Goal: Task Accomplishment & Management: Use online tool/utility

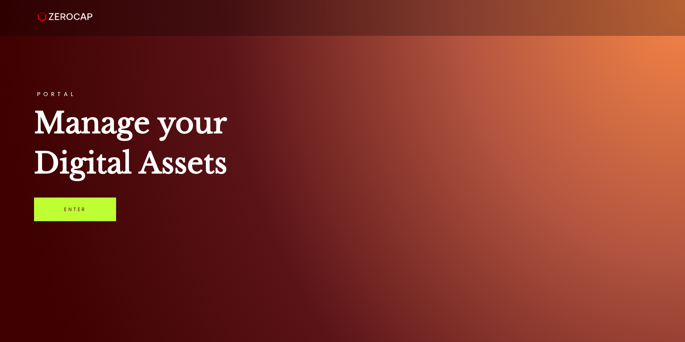
click at [84, 213] on link "Enter" at bounding box center [75, 209] width 82 height 24
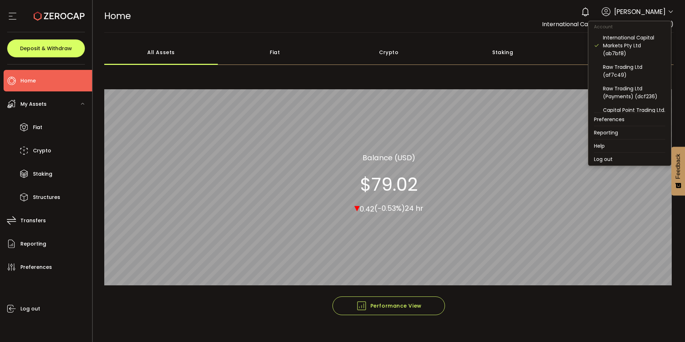
click at [668, 12] on icon at bounding box center [671, 12] width 6 height 6
click at [618, 69] on div "Raw Trading Ltd (af7c49)" at bounding box center [634, 71] width 62 height 16
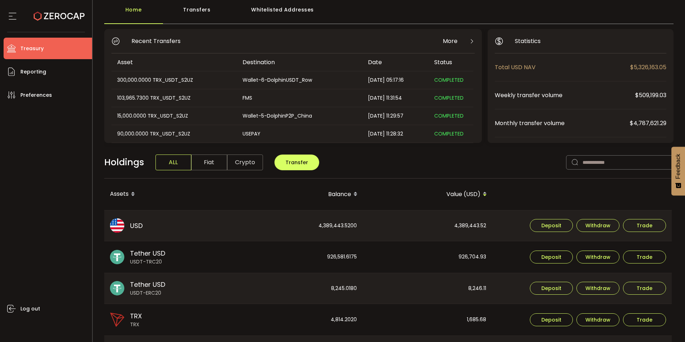
scroll to position [36, 0]
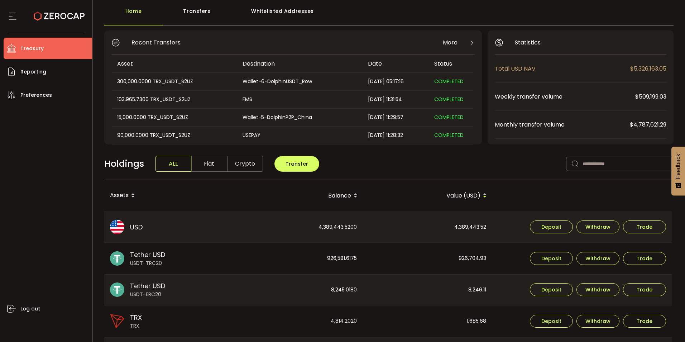
click at [118, 226] on img at bounding box center [117, 227] width 14 height 14
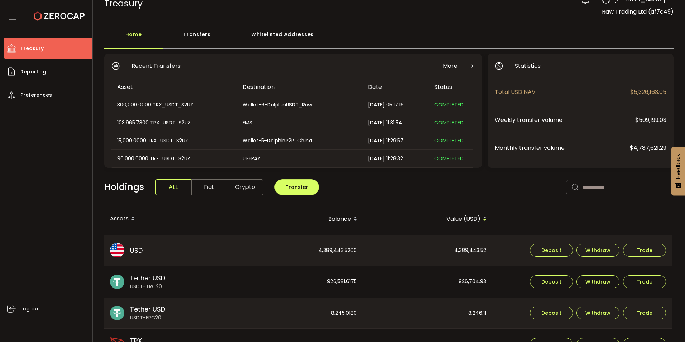
scroll to position [0, 0]
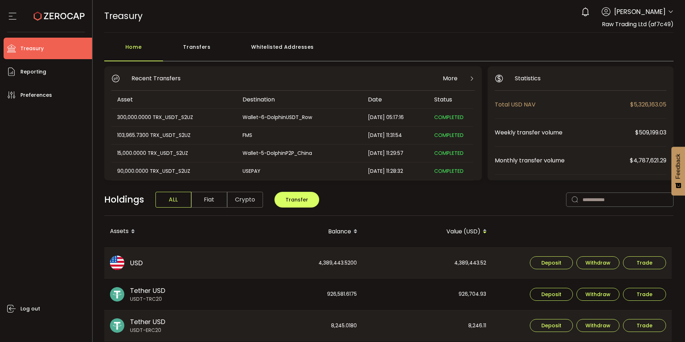
drag, startPoint x: 594, startPoint y: 27, endPoint x: 675, endPoint y: 28, distance: 80.6
click at [675, 28] on header "PDF is being processed and will download to your computer TREASURY Buy Power $0…" at bounding box center [389, 16] width 593 height 33
copy span "Raw Trading Ltd (af7c49)"
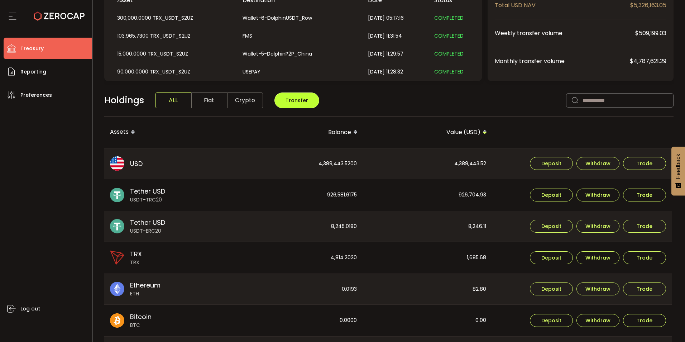
scroll to position [107, 0]
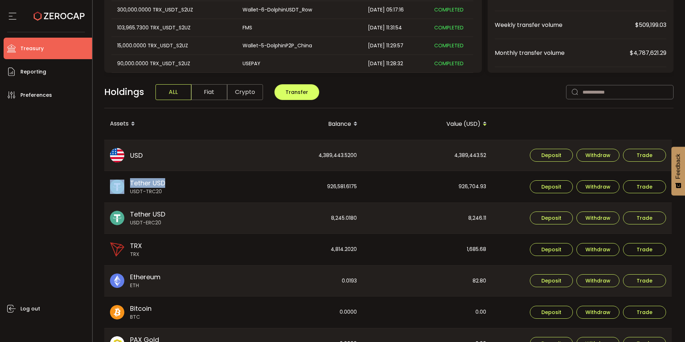
drag, startPoint x: 182, startPoint y: 186, endPoint x: 126, endPoint y: 182, distance: 56.0
click at [126, 182] on div "Tether USD USDT-TRC20" at bounding box center [168, 187] width 129 height 32
copy div "Tether USD"
drag, startPoint x: 207, startPoint y: 116, endPoint x: 216, endPoint y: 118, distance: 8.4
click at [207, 116] on th "Assets" at bounding box center [169, 124] width 130 height 32
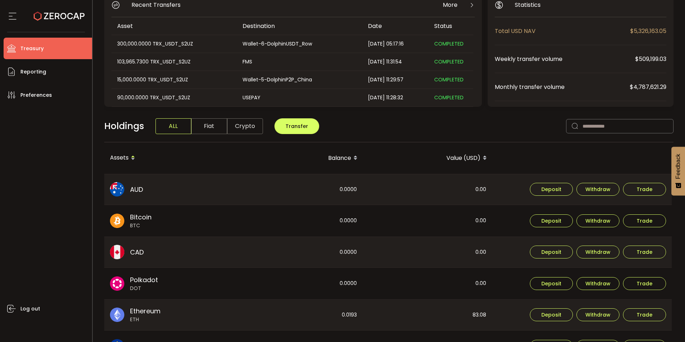
scroll to position [36, 0]
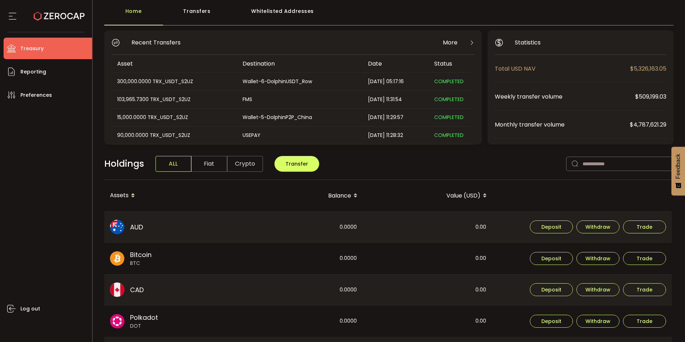
click at [171, 170] on span "ALL" at bounding box center [174, 164] width 36 height 16
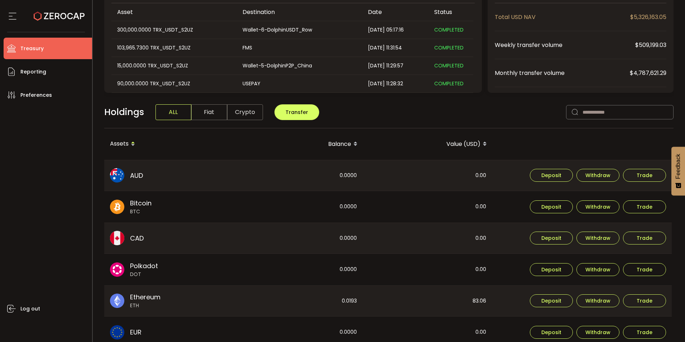
scroll to position [143, 0]
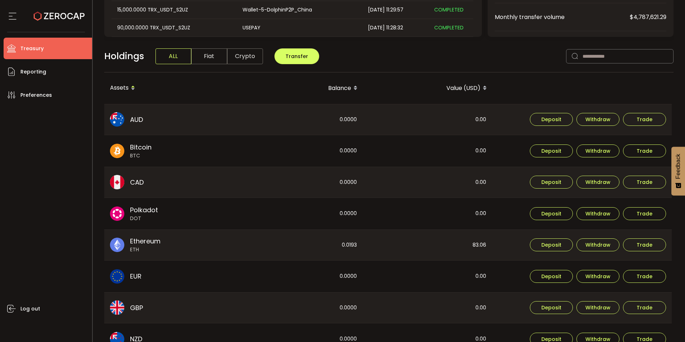
click at [131, 87] on icon at bounding box center [133, 86] width 4 height 4
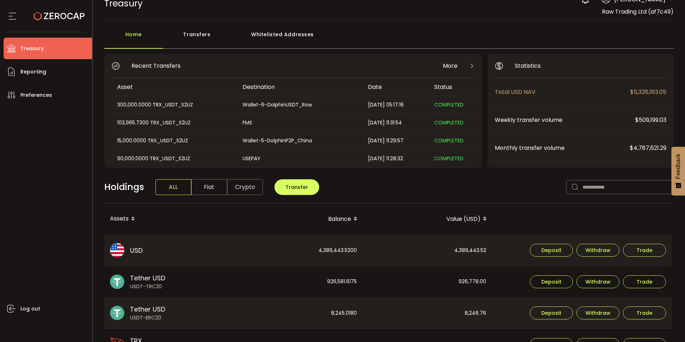
scroll to position [0, 0]
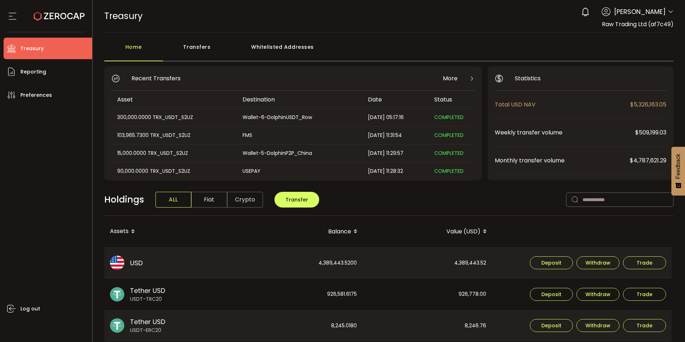
click at [669, 9] on icon at bounding box center [671, 12] width 6 height 6
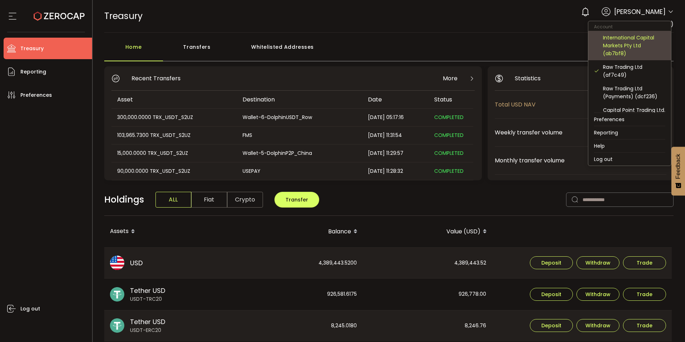
click at [626, 52] on div "International Capital Markets Pty Ltd (ab7bf8)" at bounding box center [634, 46] width 62 height 24
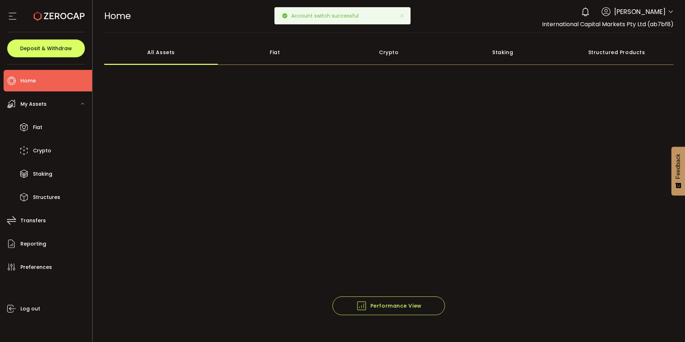
click at [670, 13] on icon at bounding box center [671, 12] width 6 height 6
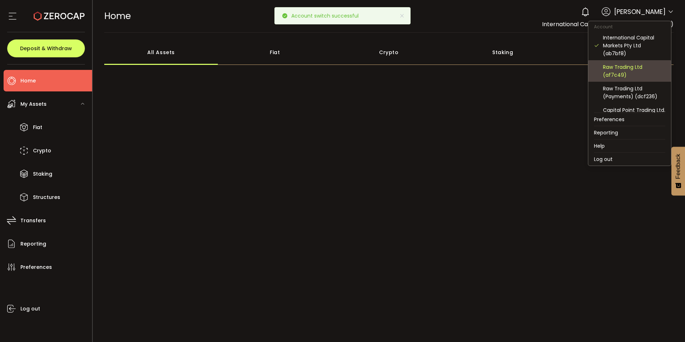
click at [632, 70] on div "Raw Trading Ltd (af7c49)" at bounding box center [634, 71] width 62 height 16
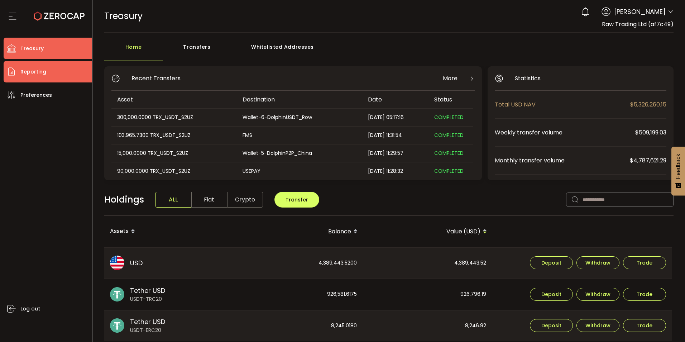
click at [44, 72] on span "Reporting" at bounding box center [33, 72] width 26 height 10
click at [207, 47] on div "Transfers" at bounding box center [197, 50] width 68 height 21
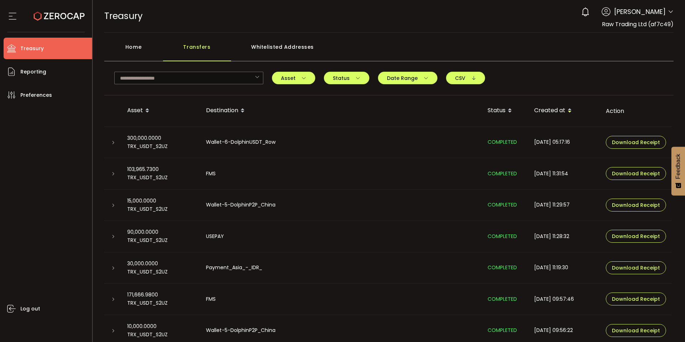
click at [501, 44] on div "Home Transfers Whitelisted Addresses" at bounding box center [389, 50] width 570 height 21
click at [202, 47] on div "Transfers" at bounding box center [197, 50] width 68 height 21
click at [291, 77] on span "Asset" at bounding box center [293, 78] width 25 height 5
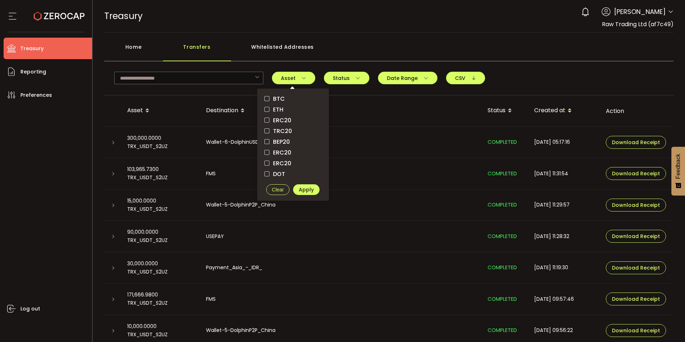
drag, startPoint x: 351, startPoint y: 26, endPoint x: 209, endPoint y: 55, distance: 145.1
click at [351, 26] on div "TREASURY Buy Power $0.00 USD Treasury Treasury Your verification is pending 0 C…" at bounding box center [389, 16] width 570 height 32
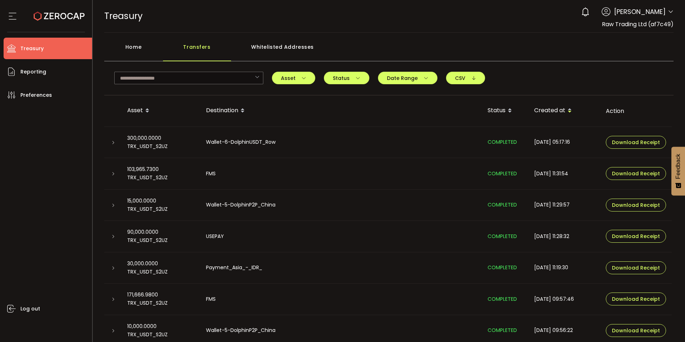
click at [130, 46] on div "Home" at bounding box center [133, 50] width 59 height 21
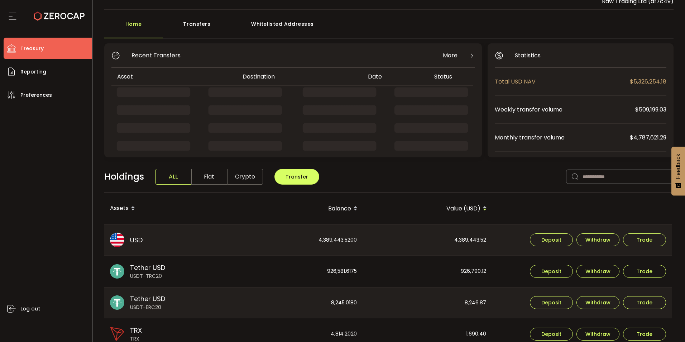
scroll to position [36, 0]
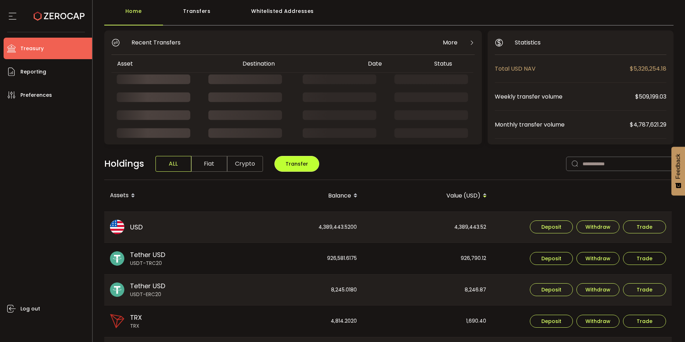
click at [301, 167] on button "Transfer" at bounding box center [296, 164] width 45 height 16
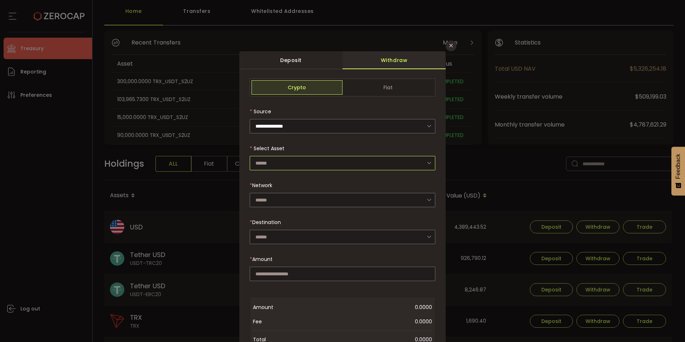
click at [287, 164] on input "dialog" at bounding box center [343, 163] width 186 height 14
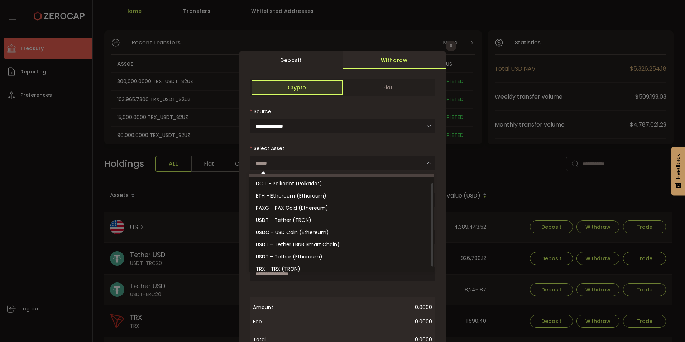
scroll to position [16, 0]
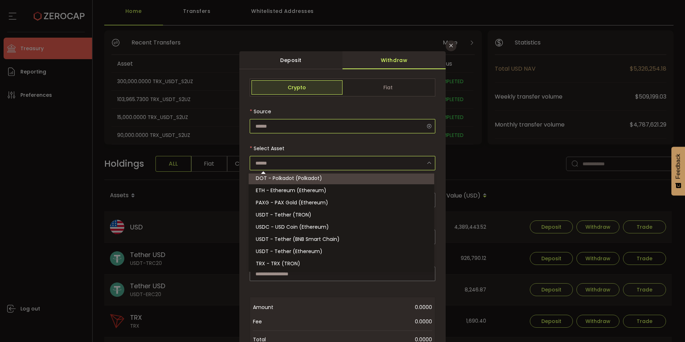
click at [305, 131] on input "dialog" at bounding box center [343, 126] width 186 height 14
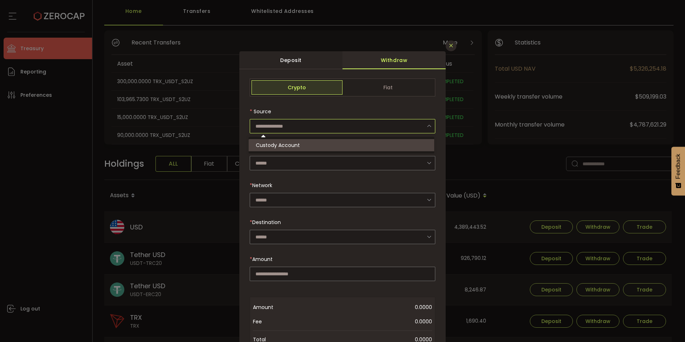
click at [448, 47] on icon "Close" at bounding box center [451, 46] width 6 height 6
type input "**********"
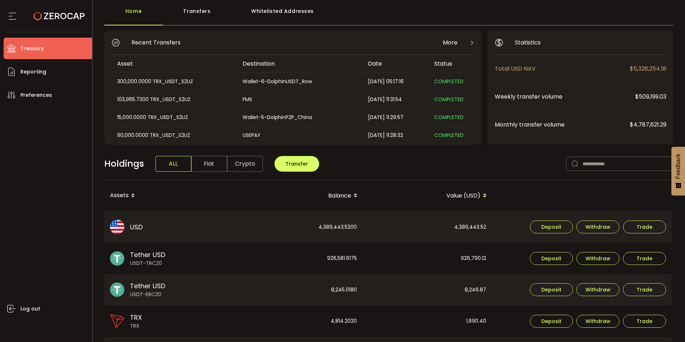
scroll to position [143, 0]
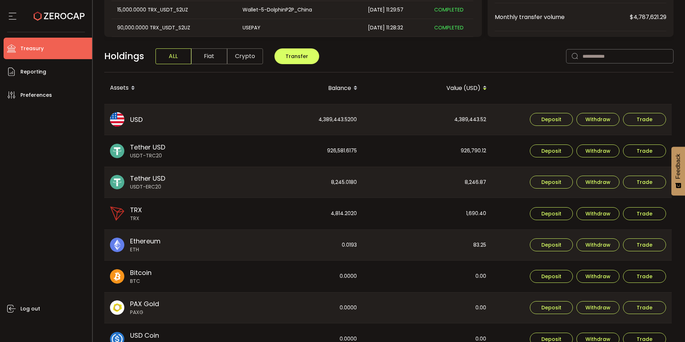
click at [525, 46] on div "**********" at bounding box center [389, 184] width 570 height 523
drag, startPoint x: 644, startPoint y: 38, endPoint x: 647, endPoint y: 34, distance: 5.3
click at [644, 38] on div "**********" at bounding box center [389, 184] width 570 height 523
click at [651, 19] on span "$4,787,621.29" at bounding box center [648, 17] width 37 height 9
click at [38, 75] on span "Reporting" at bounding box center [33, 72] width 26 height 10
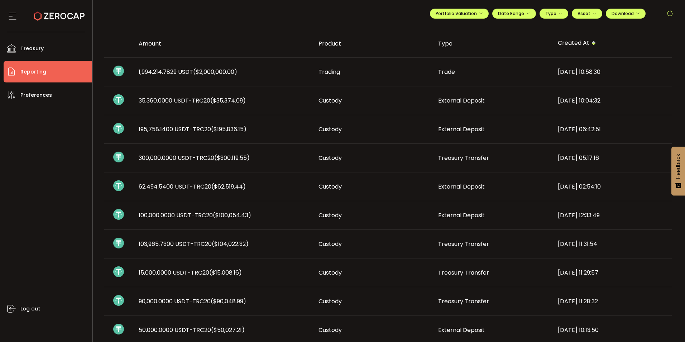
scroll to position [72, 0]
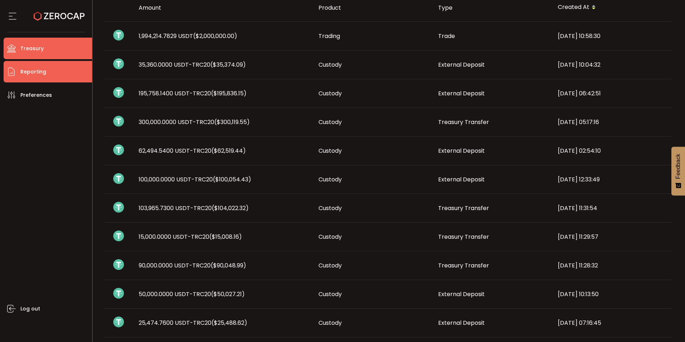
click at [39, 48] on span "Treasury" at bounding box center [31, 48] width 23 height 10
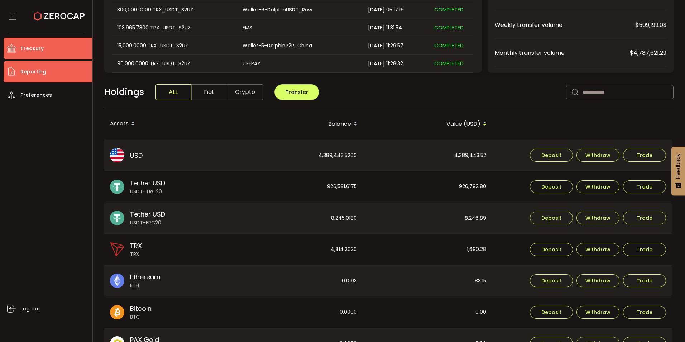
click at [32, 69] on span "Reporting" at bounding box center [33, 72] width 26 height 10
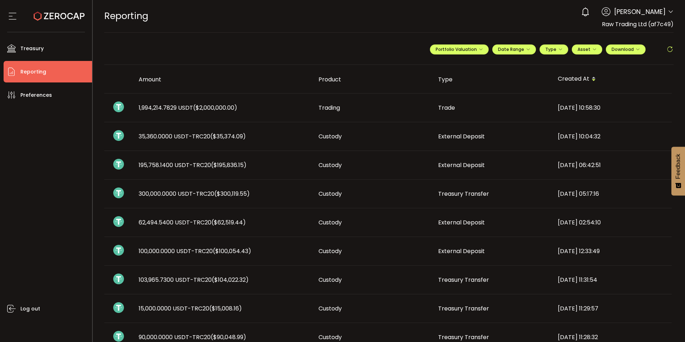
click at [139, 107] on span "1,994,214.7829 USDT ($2,000,000.00)" at bounding box center [188, 108] width 99 height 8
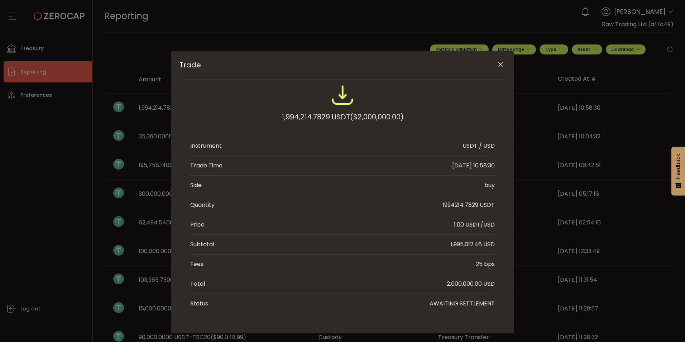
scroll to position [9, 0]
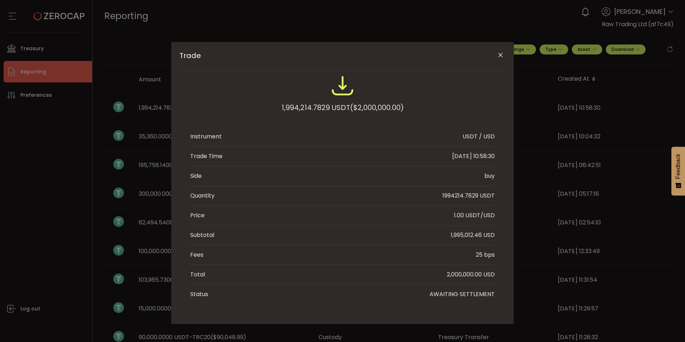
drag, startPoint x: 498, startPoint y: 54, endPoint x: 408, endPoint y: 78, distance: 93.4
click at [498, 54] on icon "Close" at bounding box center [500, 55] width 7 height 7
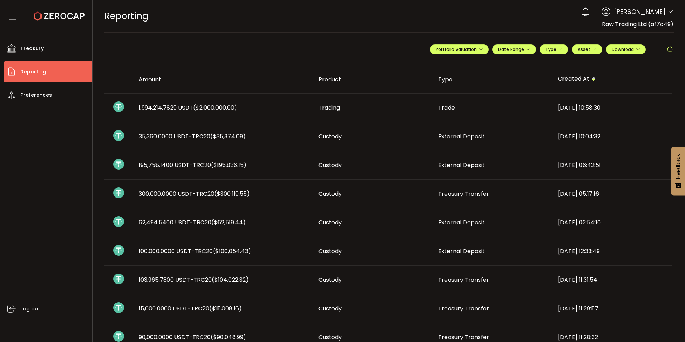
click at [164, 139] on span "35,360.0000 USDT-TRC20 ($35,374.09)" at bounding box center [192, 136] width 107 height 8
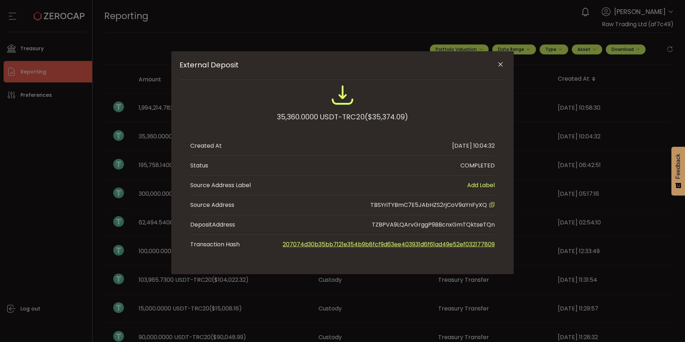
drag, startPoint x: 502, startPoint y: 63, endPoint x: 498, endPoint y: 64, distance: 3.7
click at [500, 63] on icon "Close" at bounding box center [500, 64] width 7 height 7
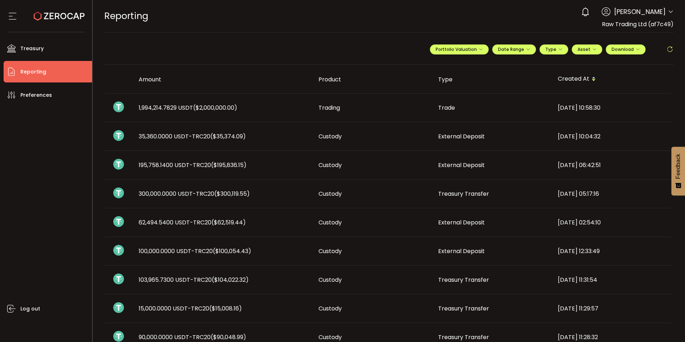
click at [201, 109] on span "($2,000,000.00)" at bounding box center [215, 108] width 44 height 8
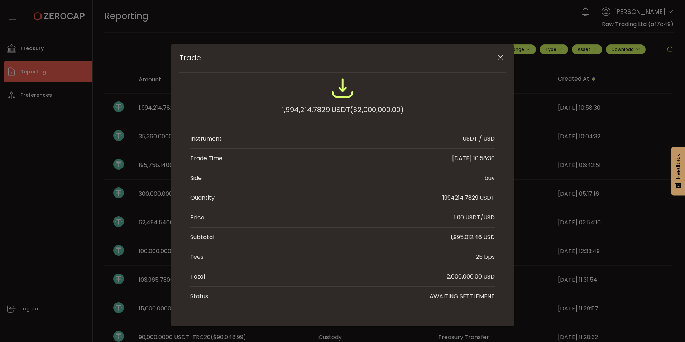
scroll to position [9, 0]
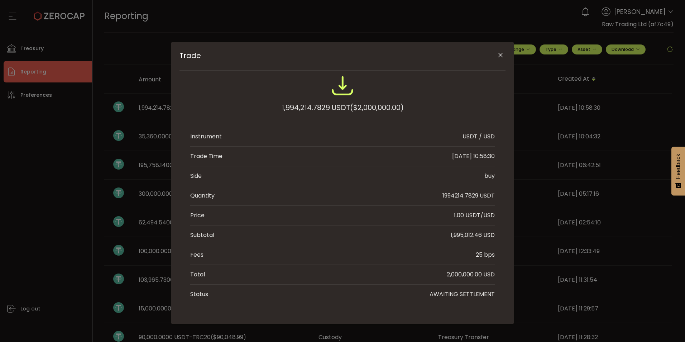
drag, startPoint x: 501, startPoint y: 55, endPoint x: 665, endPoint y: 291, distance: 287.5
click at [501, 56] on icon "Close" at bounding box center [500, 55] width 7 height 7
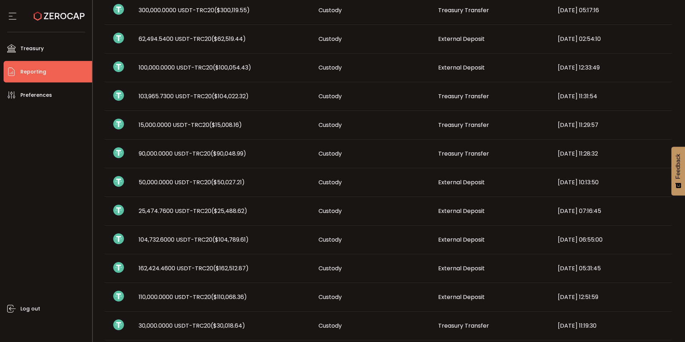
scroll to position [182, 0]
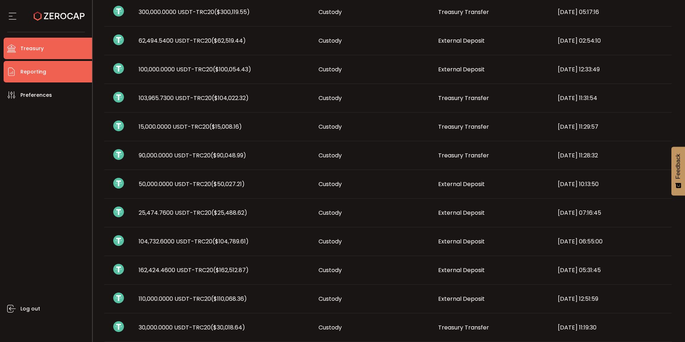
click at [25, 46] on span "Treasury" at bounding box center [31, 48] width 23 height 10
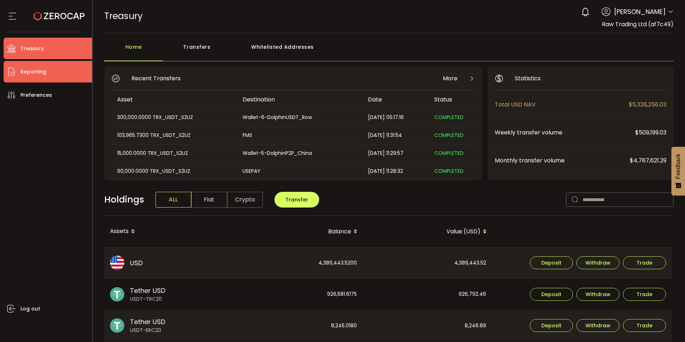
click at [34, 73] on span "Reporting" at bounding box center [33, 72] width 26 height 10
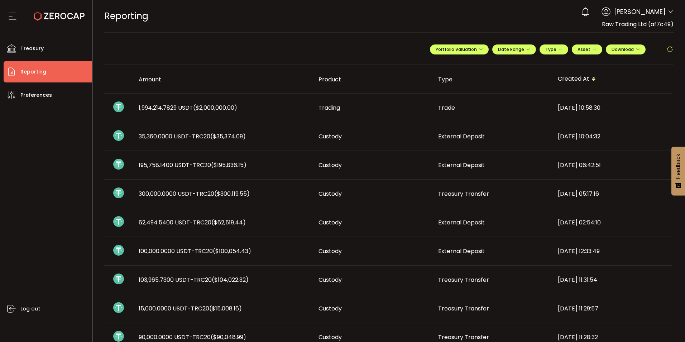
click at [190, 107] on span "1,994,214.7829 USDT ($2,000,000.00)" at bounding box center [188, 108] width 99 height 8
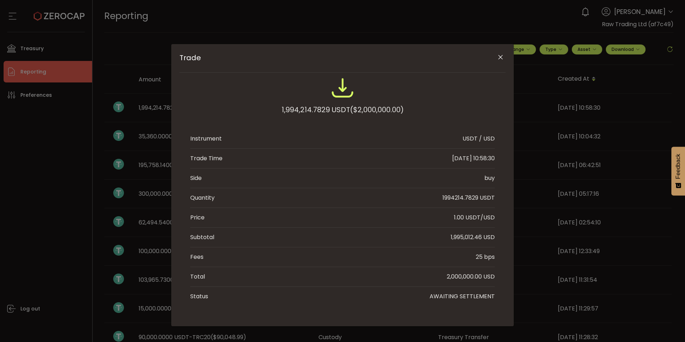
scroll to position [9, 0]
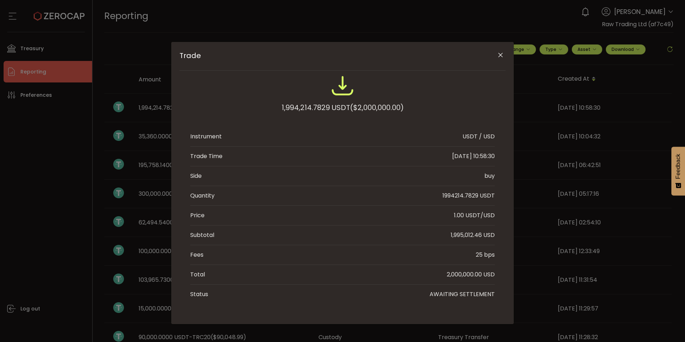
click at [497, 56] on icon "Close" at bounding box center [500, 55] width 7 height 7
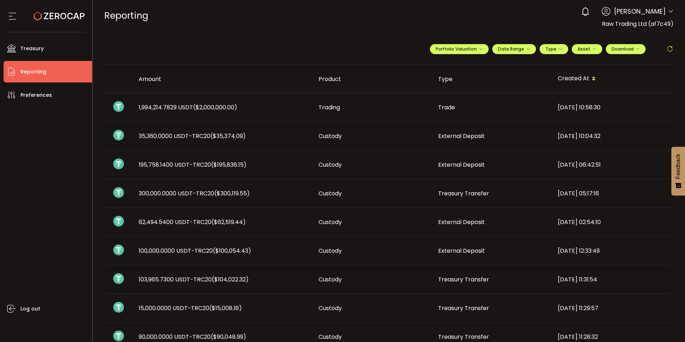
scroll to position [0, 0]
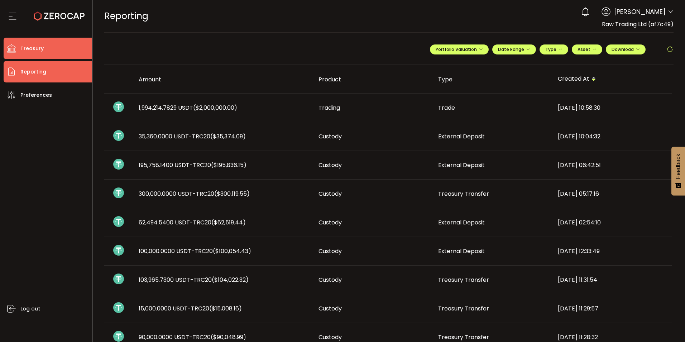
click at [29, 45] on span "Treasury" at bounding box center [31, 48] width 23 height 10
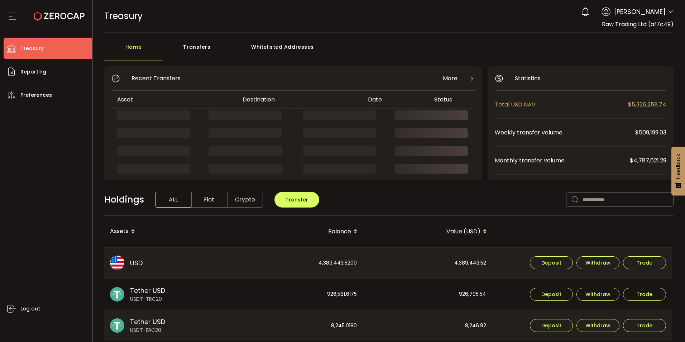
click at [388, 51] on div "Home Transfers Whitelisted Addresses" at bounding box center [389, 50] width 570 height 21
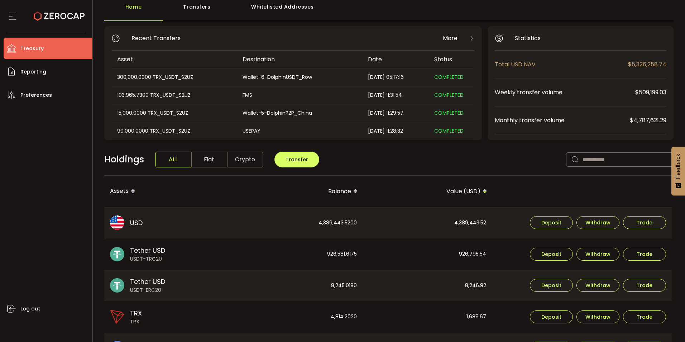
scroll to position [107, 0]
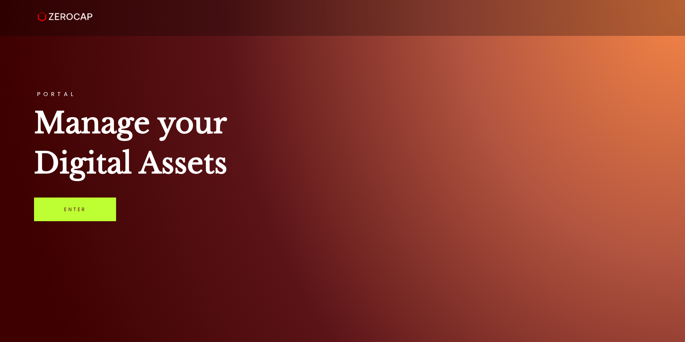
click at [71, 215] on link "Enter" at bounding box center [75, 209] width 82 height 24
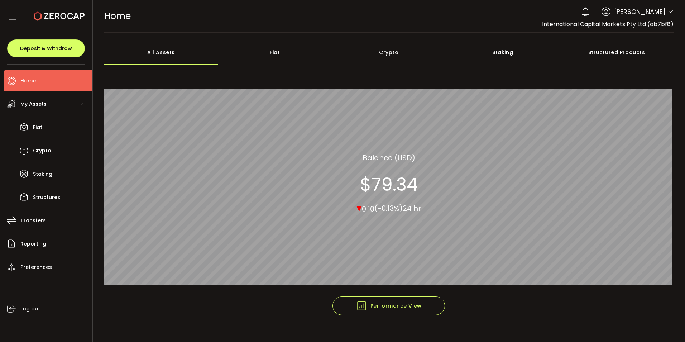
click at [670, 21] on header "PDF is being processed and will download to your computer HOME Buy Power $0.00 …" at bounding box center [389, 16] width 593 height 33
drag, startPoint x: 670, startPoint y: 21, endPoint x: 666, endPoint y: 11, distance: 10.8
click at [668, 11] on icon at bounding box center [671, 12] width 6 height 6
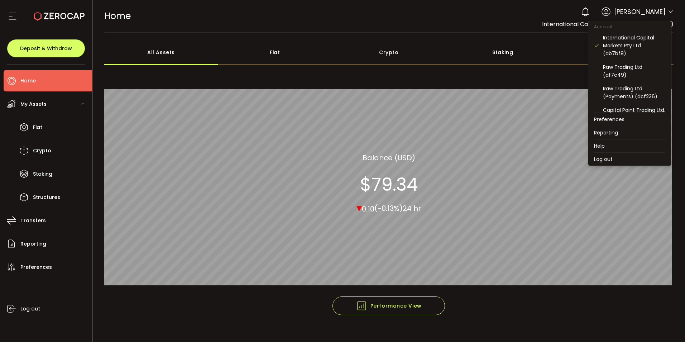
click at [668, 11] on icon at bounding box center [671, 12] width 6 height 6
click at [617, 70] on div "Raw Trading Ltd (af7c49)" at bounding box center [634, 71] width 62 height 16
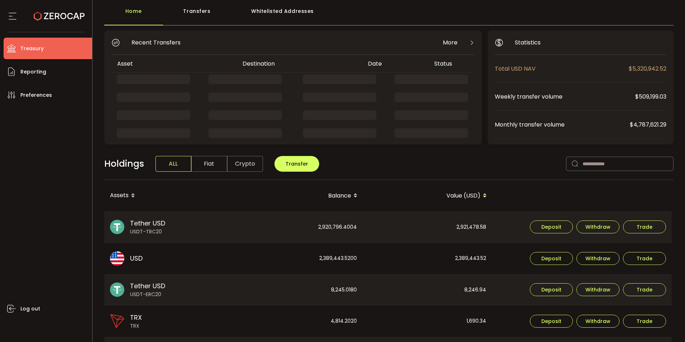
scroll to position [72, 0]
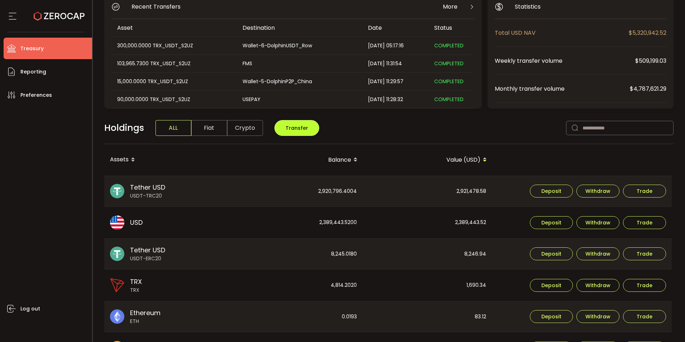
click at [306, 130] on button "Transfer" at bounding box center [296, 128] width 45 height 16
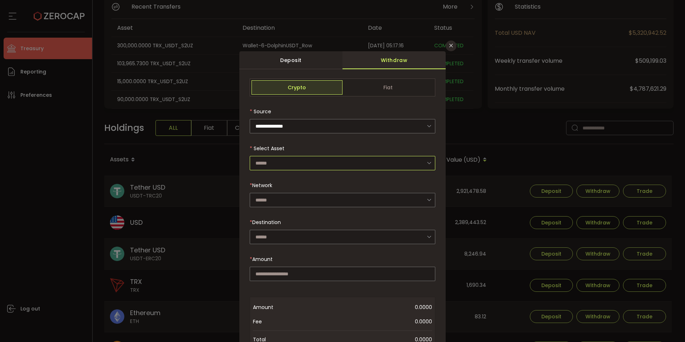
click at [274, 163] on input "dialog" at bounding box center [343, 163] width 186 height 14
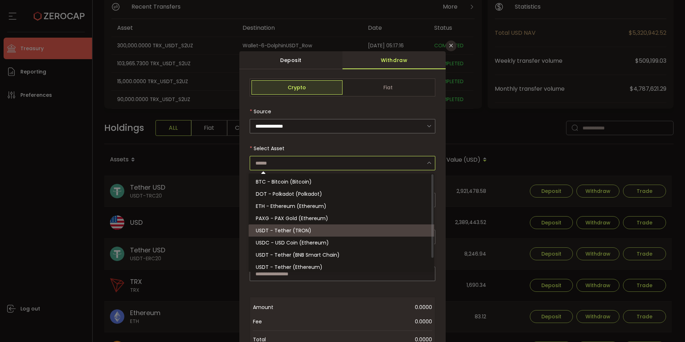
click at [273, 235] on li "USDT - Tether (TRON)" at bounding box center [343, 230] width 188 height 12
type input "**********"
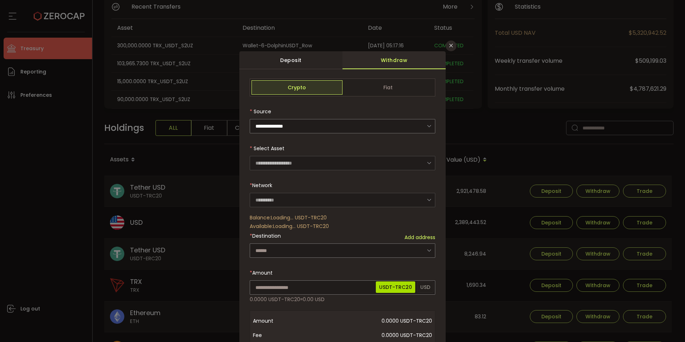
type input "****"
click at [268, 251] on input "dialog" at bounding box center [343, 250] width 186 height 14
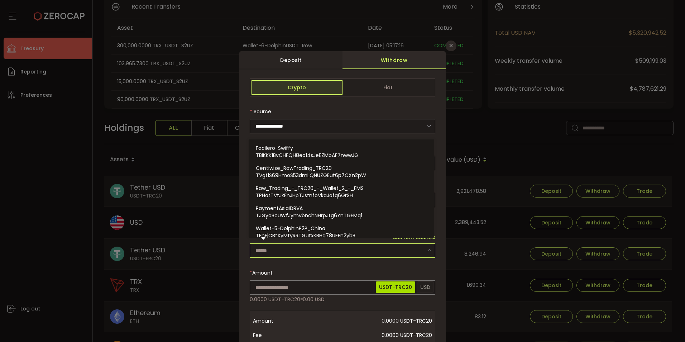
paste input "**********"
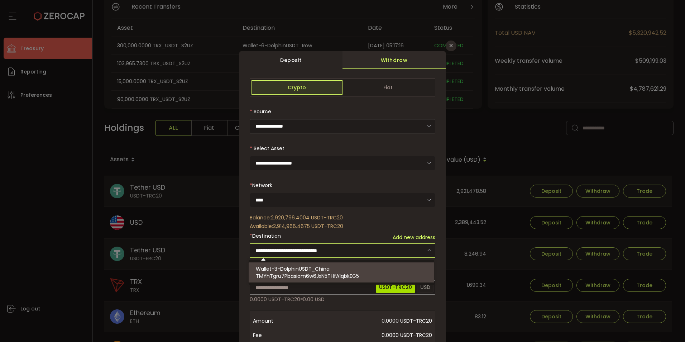
click at [287, 272] on span "TMYhTgru7Pbasiom6w6JxN5THfA1qbkEG5" at bounding box center [307, 275] width 103 height 7
type input "**********"
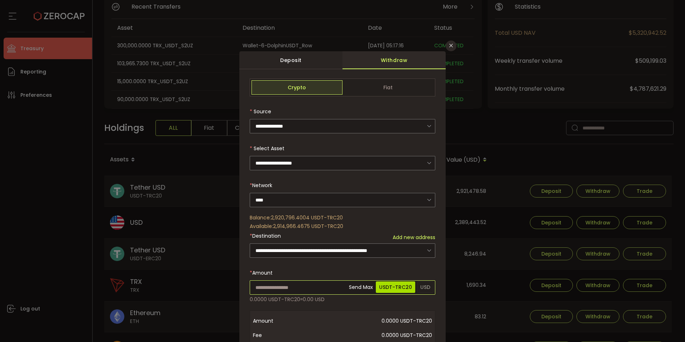
click at [282, 285] on input "dialog" at bounding box center [343, 287] width 186 height 14
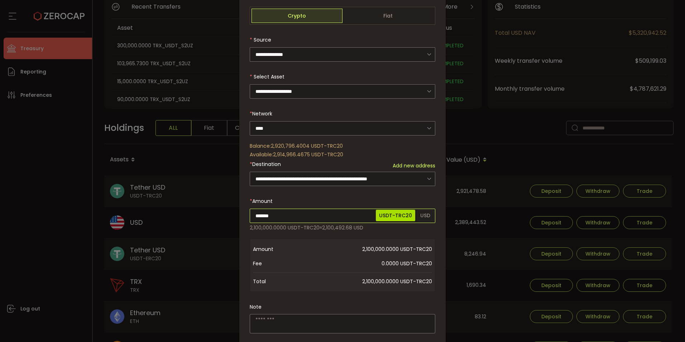
type input "*******"
click at [272, 317] on div "**********" at bounding box center [343, 211] width 186 height 408
click at [263, 320] on textarea "dialog" at bounding box center [343, 323] width 186 height 19
paste textarea "**********"
type textarea "**********"
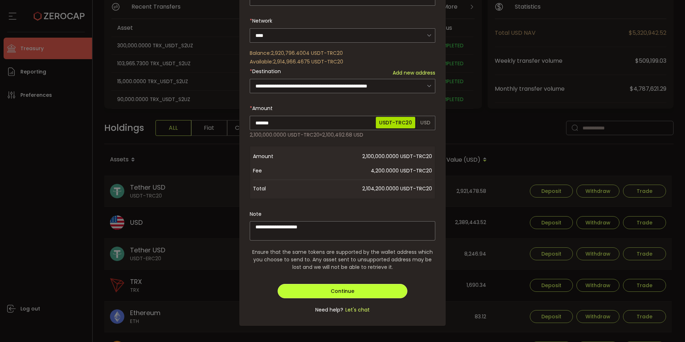
click at [352, 292] on span "Continue" at bounding box center [343, 290] width 24 height 7
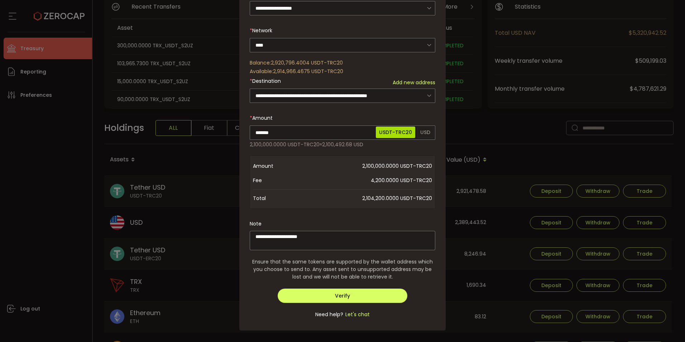
scroll to position [159, 0]
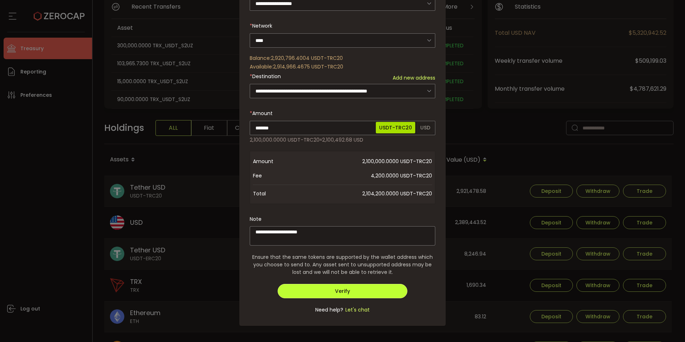
click at [349, 290] on button "Verify" at bounding box center [343, 291] width 130 height 14
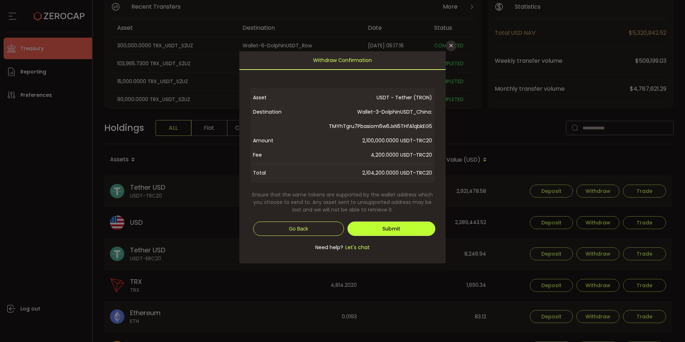
click at [387, 232] on span "Submit" at bounding box center [391, 228] width 18 height 7
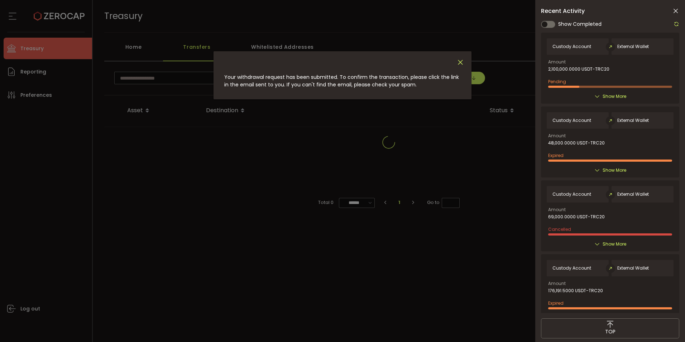
click at [460, 62] on icon "Close" at bounding box center [460, 62] width 8 height 8
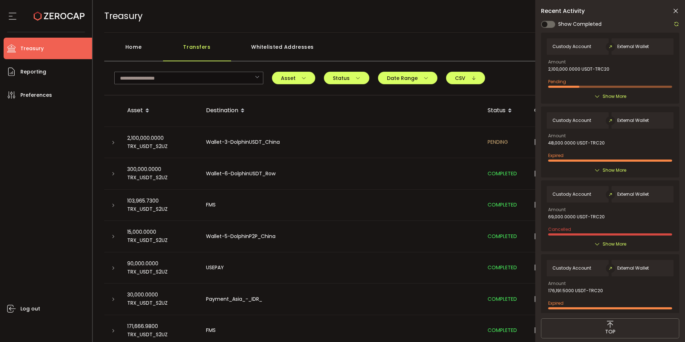
click at [131, 46] on div "Home" at bounding box center [133, 50] width 59 height 21
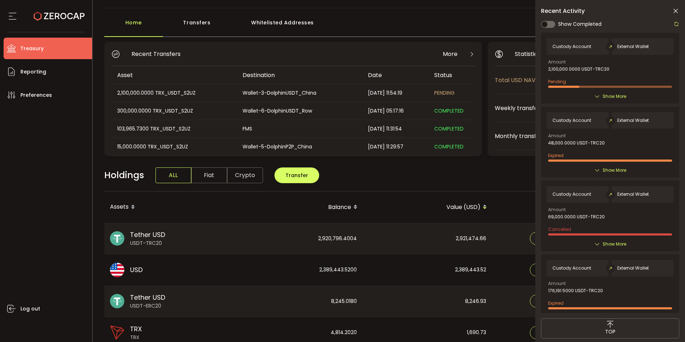
scroll to position [36, 0]
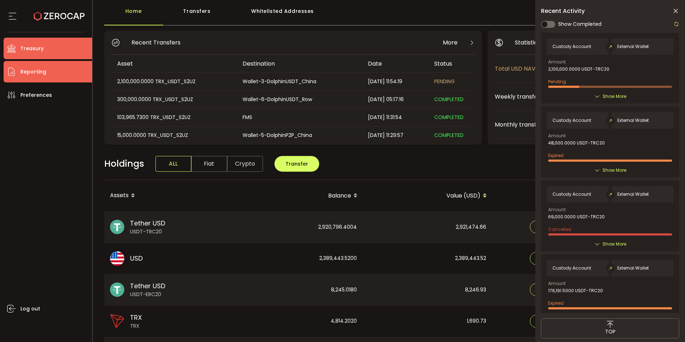
click at [31, 70] on span "Reporting" at bounding box center [33, 72] width 26 height 10
